Goal: Obtain resource: Obtain resource

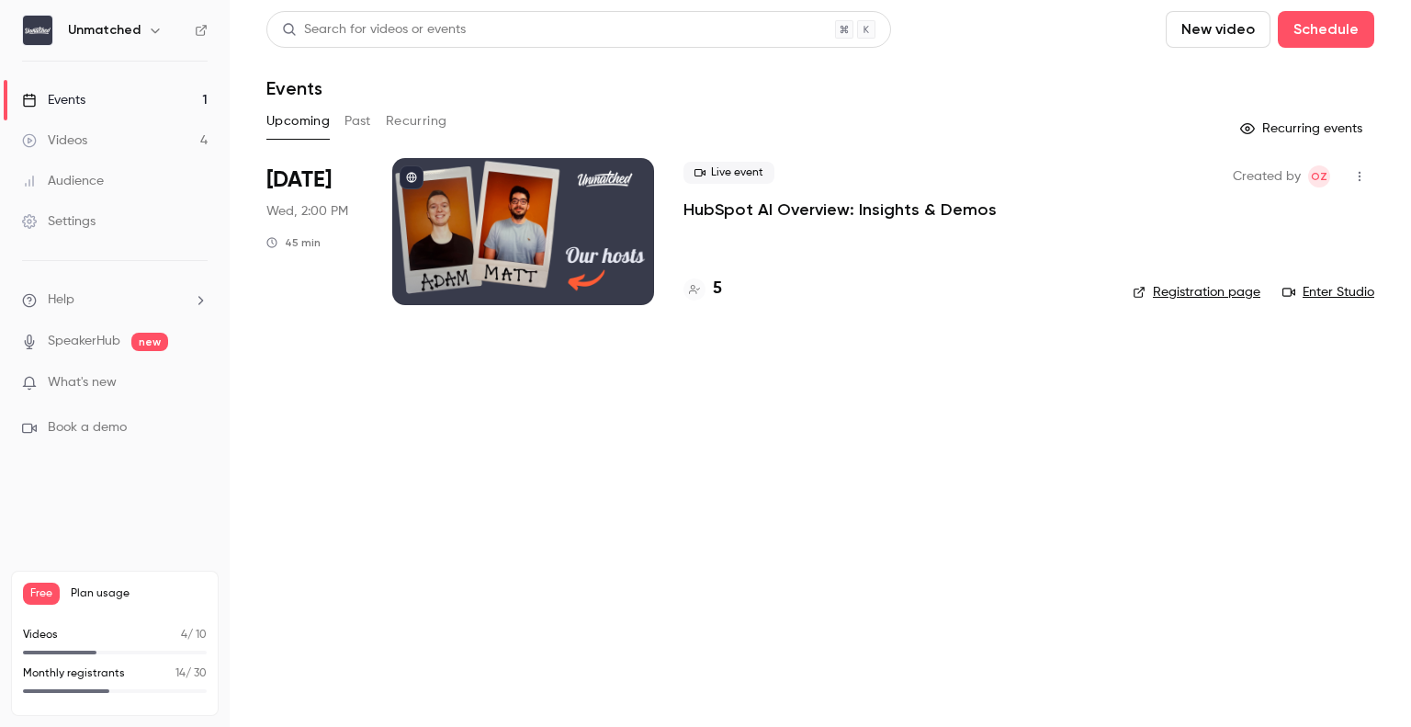
click at [112, 130] on link "Videos 4" at bounding box center [115, 140] width 230 height 40
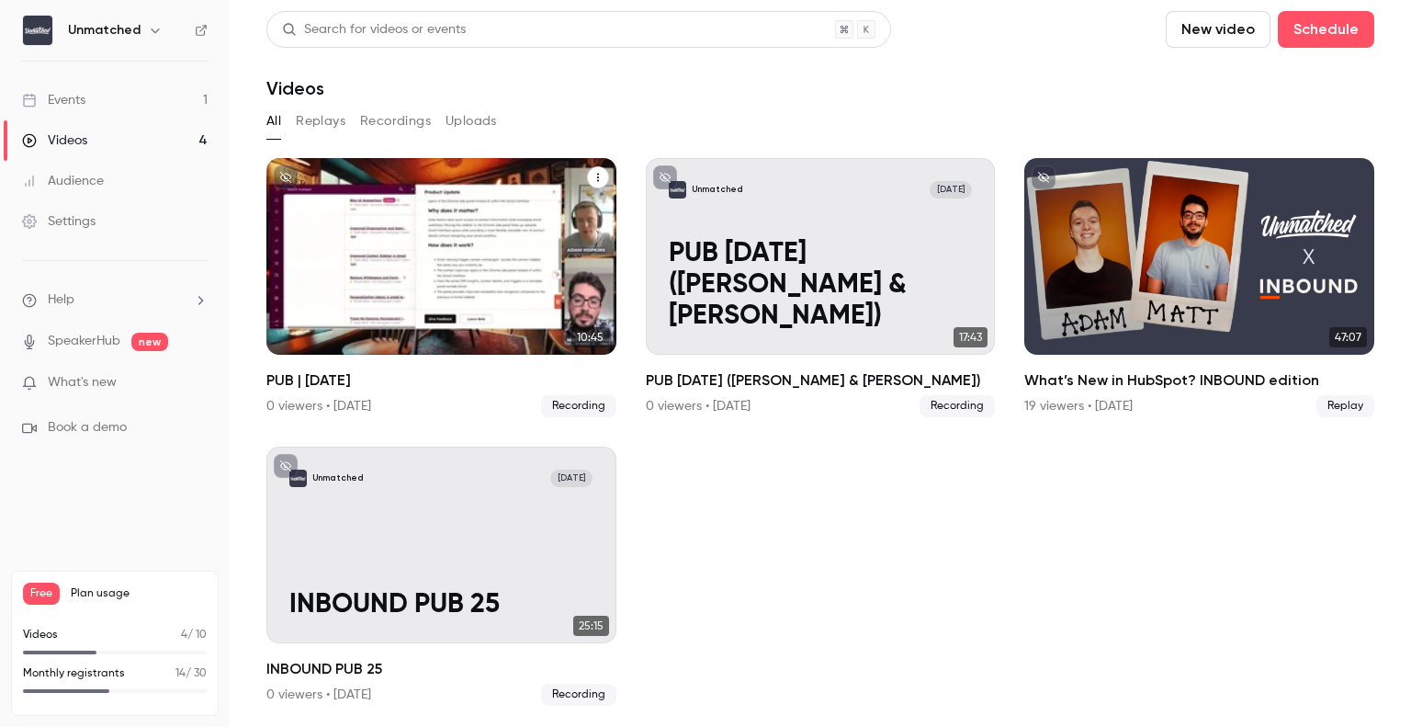
click at [422, 246] on div "Unmatched [DATE] PUB | [DATE]" at bounding box center [441, 256] width 350 height 197
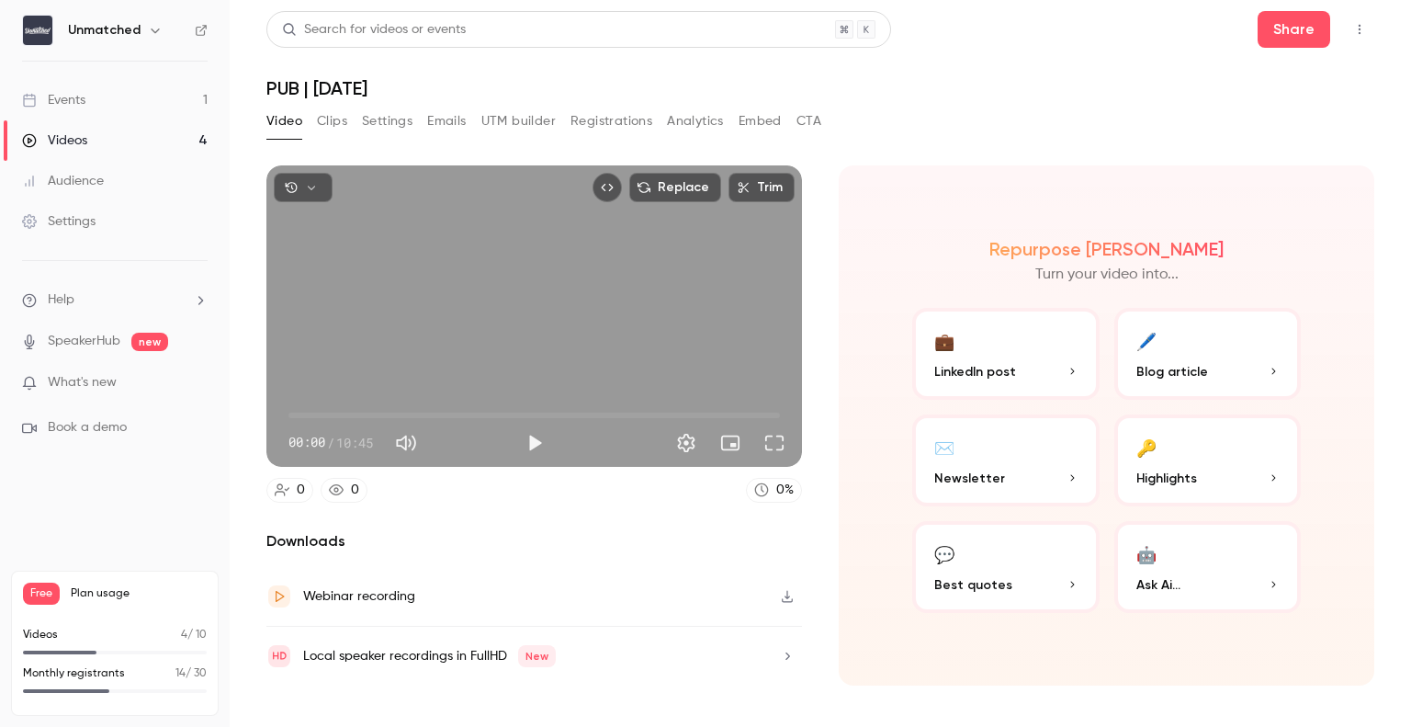
click at [330, 121] on button "Clips" at bounding box center [332, 121] width 30 height 29
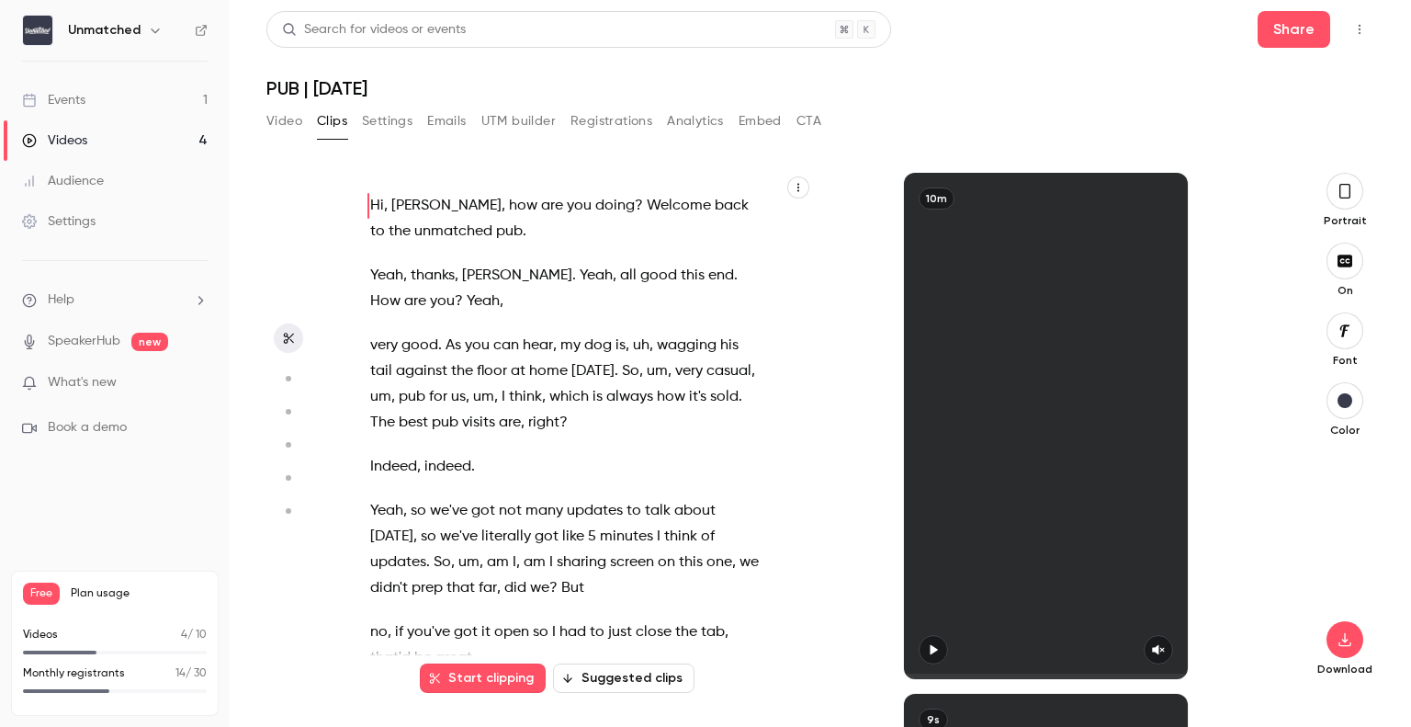
click at [797, 187] on icon "button" at bounding box center [798, 187] width 11 height 11
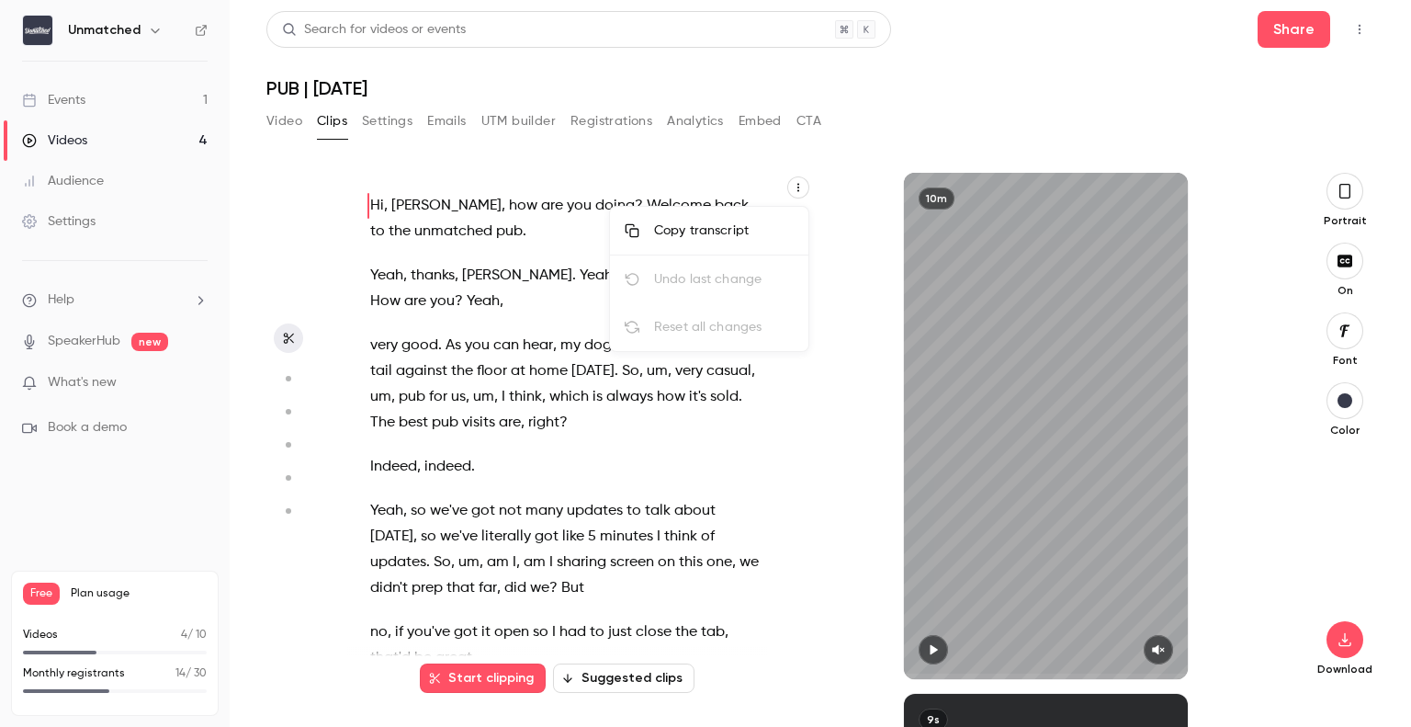
click at [683, 154] on div at bounding box center [705, 363] width 1411 height 727
click at [796, 187] on icon "button" at bounding box center [798, 187] width 11 height 11
click at [742, 227] on div "Copy transcript" at bounding box center [724, 230] width 140 height 18
